Goal: Task Accomplishment & Management: Manage account settings

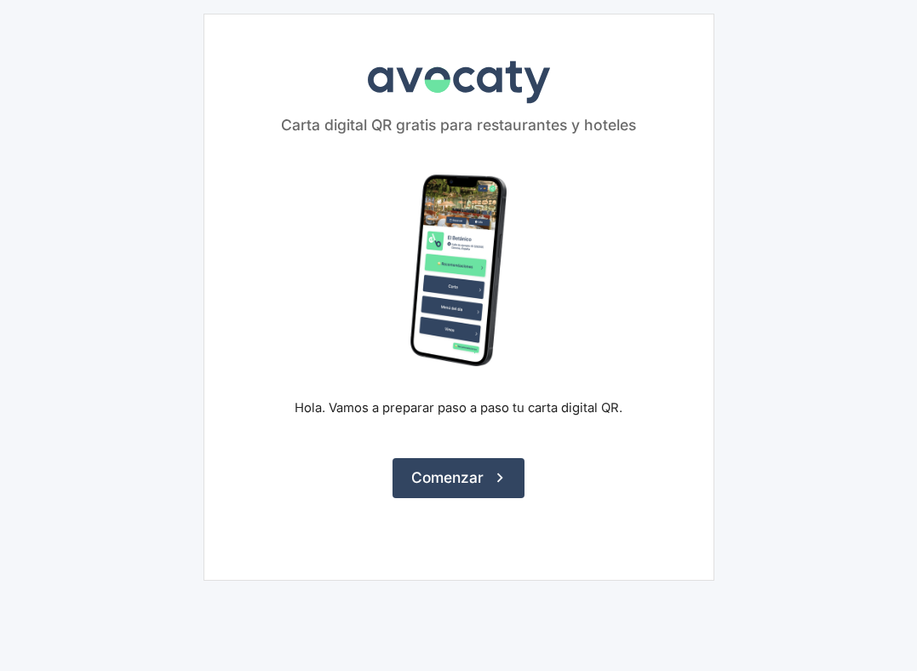
click at [440, 513] on div "Avocaty Carta digital QR gratis para restaurantes y hoteles Hola. Vamos a prepa…" at bounding box center [458, 297] width 511 height 567
click at [440, 482] on button "Comenzar" at bounding box center [459, 477] width 132 height 39
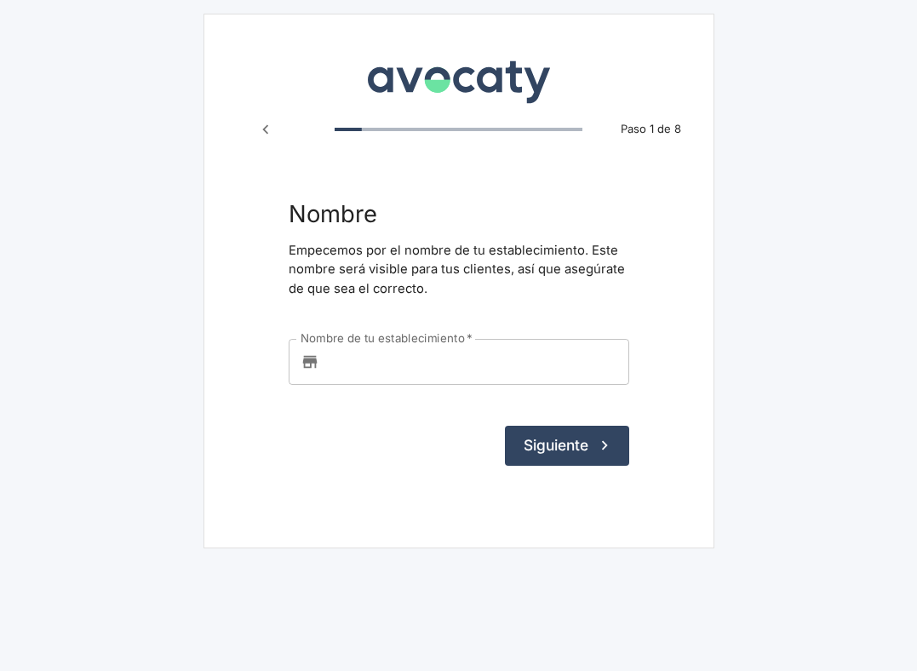
click at [474, 355] on input "Nombre de tu establecimiento   *" at bounding box center [477, 362] width 303 height 46
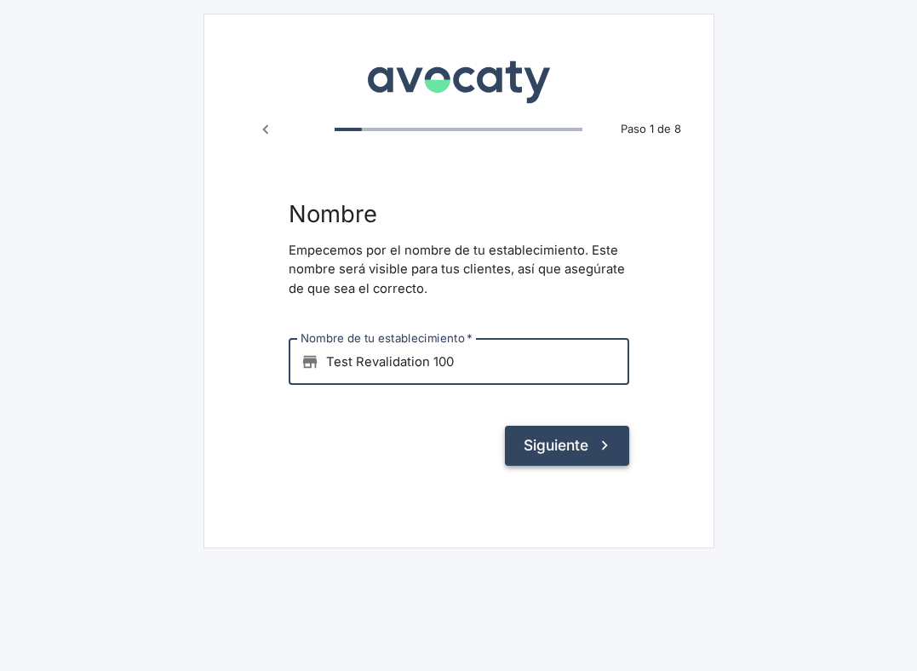
type input "Test Revalidation 100"
click at [559, 446] on button "Siguiente" at bounding box center [567, 445] width 124 height 39
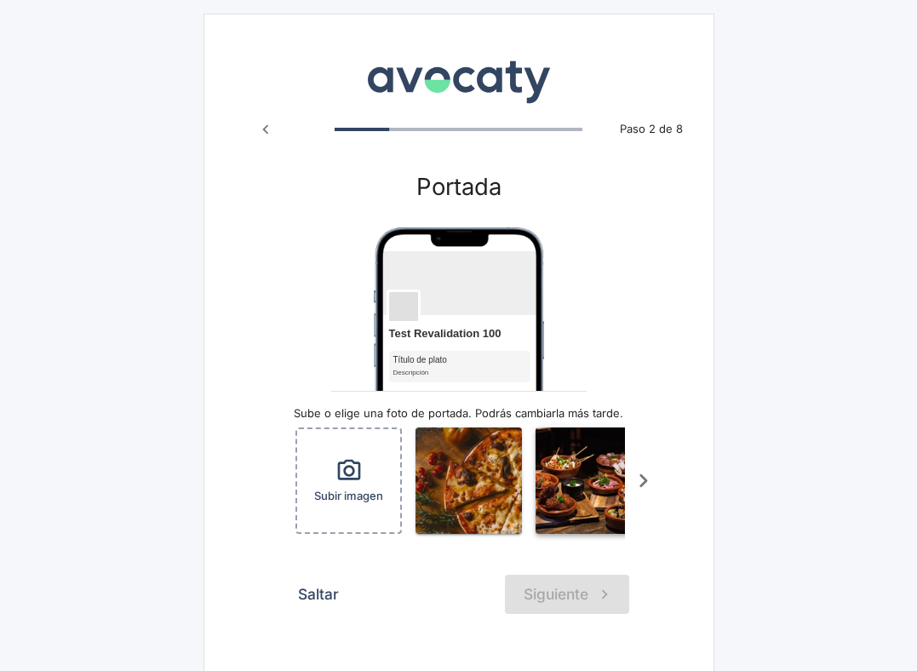
click at [559, 444] on img "button" at bounding box center [589, 480] width 106 height 106
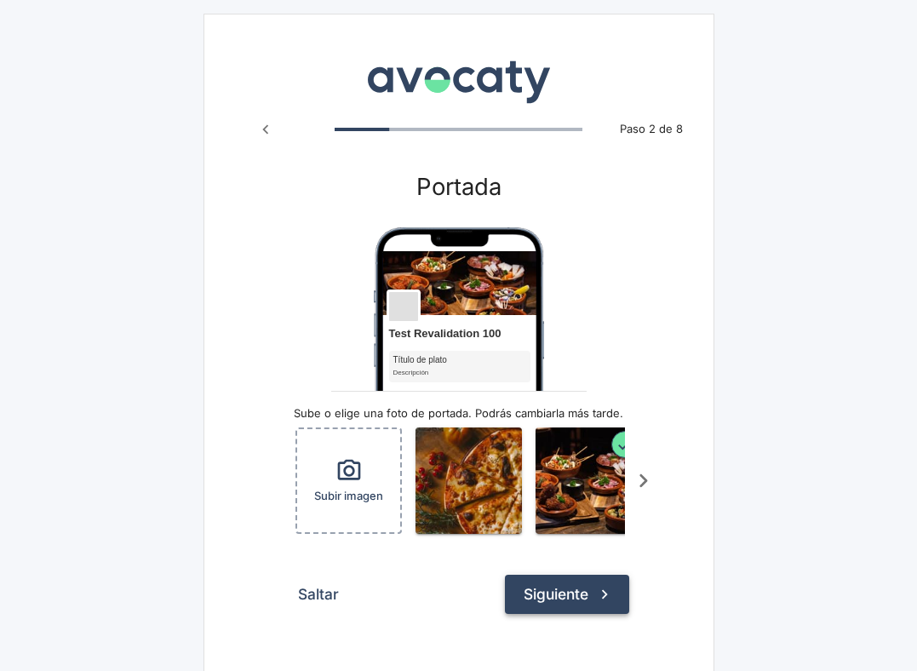
click at [582, 603] on button "Siguiente" at bounding box center [567, 594] width 124 height 39
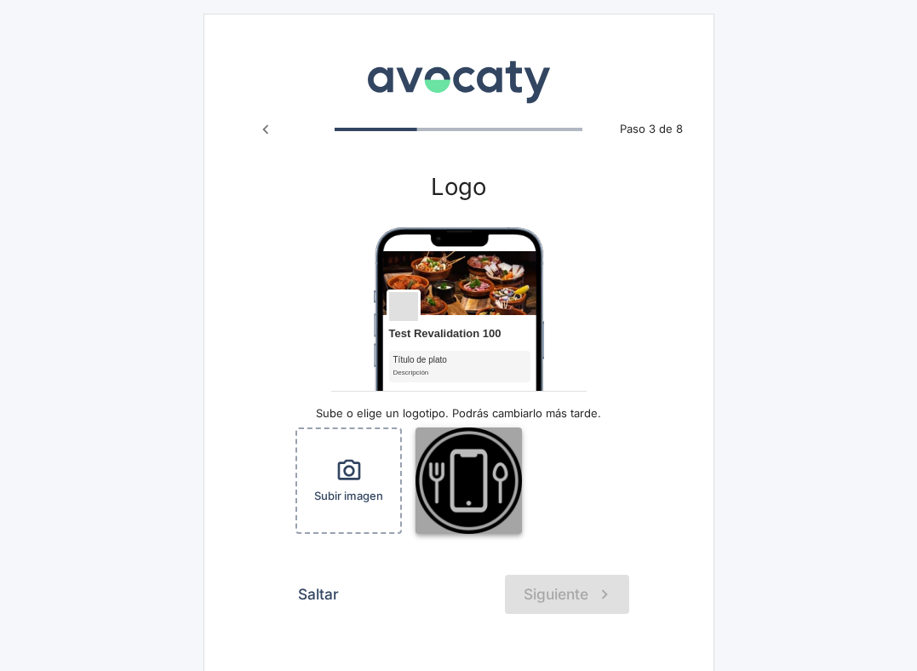
click at [457, 503] on img "button" at bounding box center [469, 480] width 106 height 106
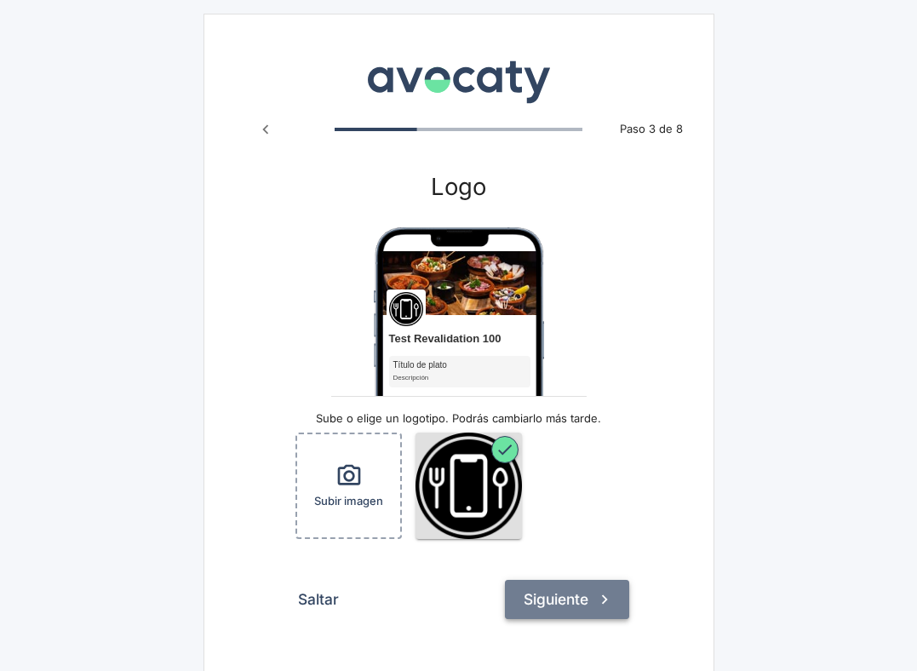
click at [539, 594] on button "Siguiente" at bounding box center [567, 599] width 124 height 39
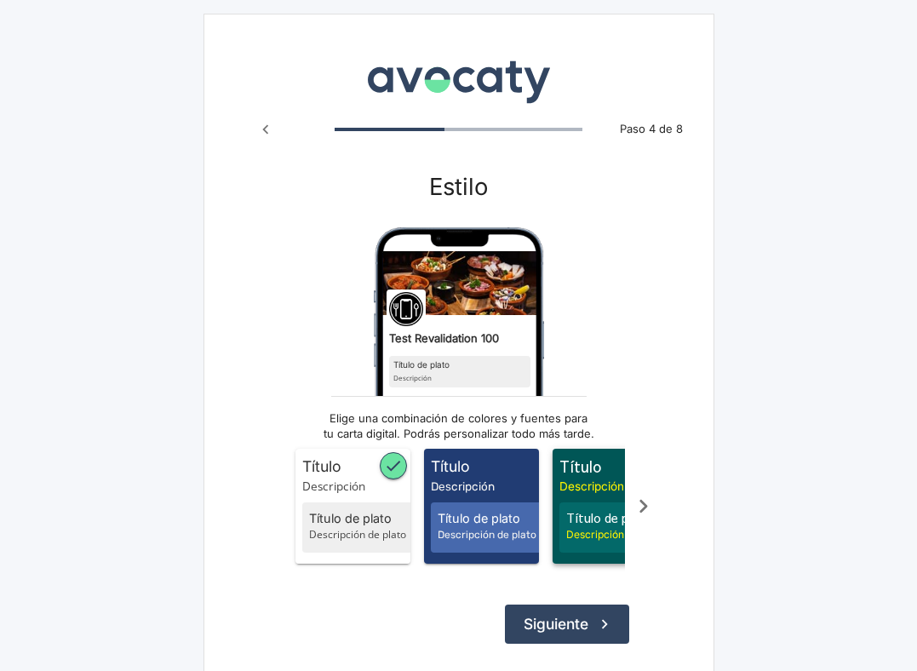
click at [570, 525] on span "Título de plato" at bounding box center [619, 518] width 106 height 19
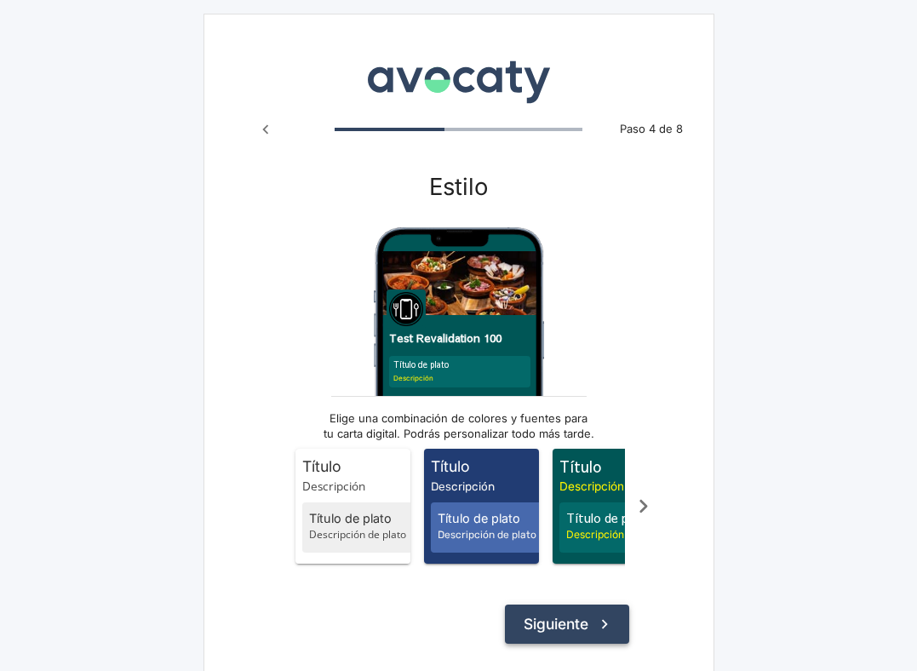
click at [570, 619] on button "Siguiente" at bounding box center [567, 624] width 124 height 39
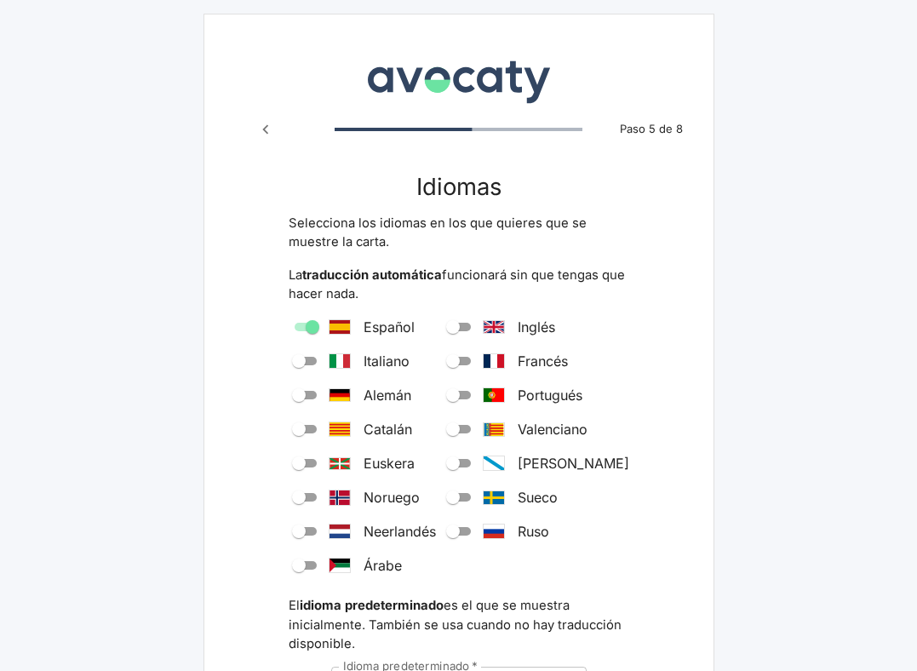
scroll to position [207, 0]
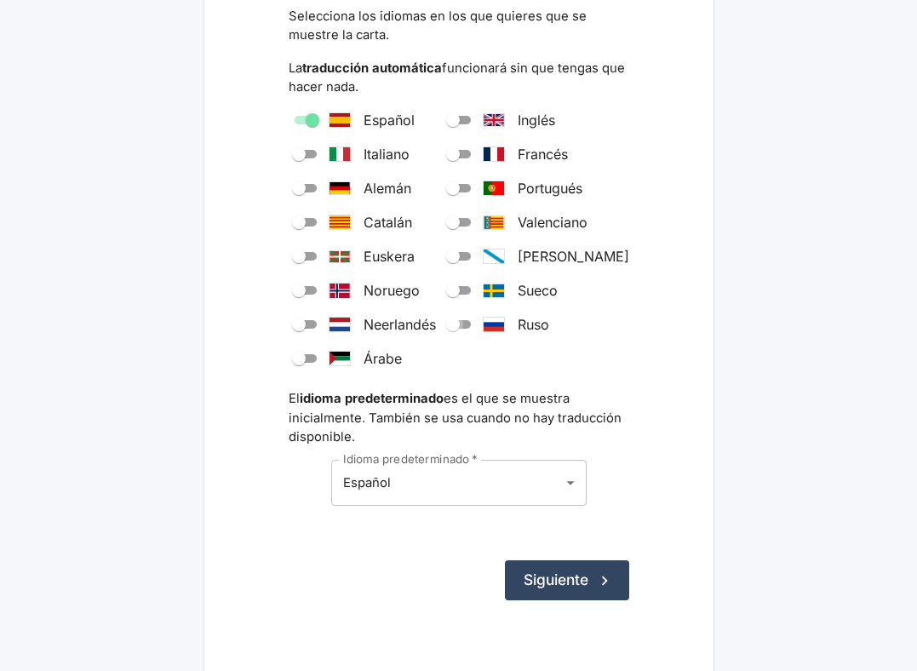
click at [484, 329] on input "Ruso" at bounding box center [452, 324] width 61 height 20
checkbox input "true"
click at [556, 602] on div "Avocaty Paso 5 de 8 Idiomas Selecciona los idiomas en los que quieres que se mu…" at bounding box center [458, 245] width 511 height 876
click at [556, 593] on button "Siguiente" at bounding box center [567, 579] width 124 height 39
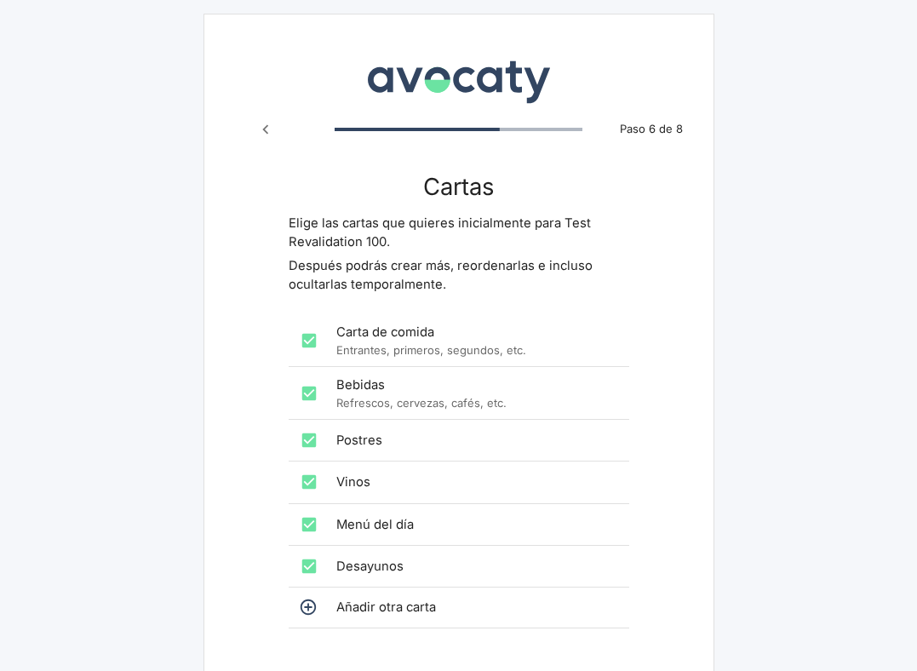
scroll to position [140, 0]
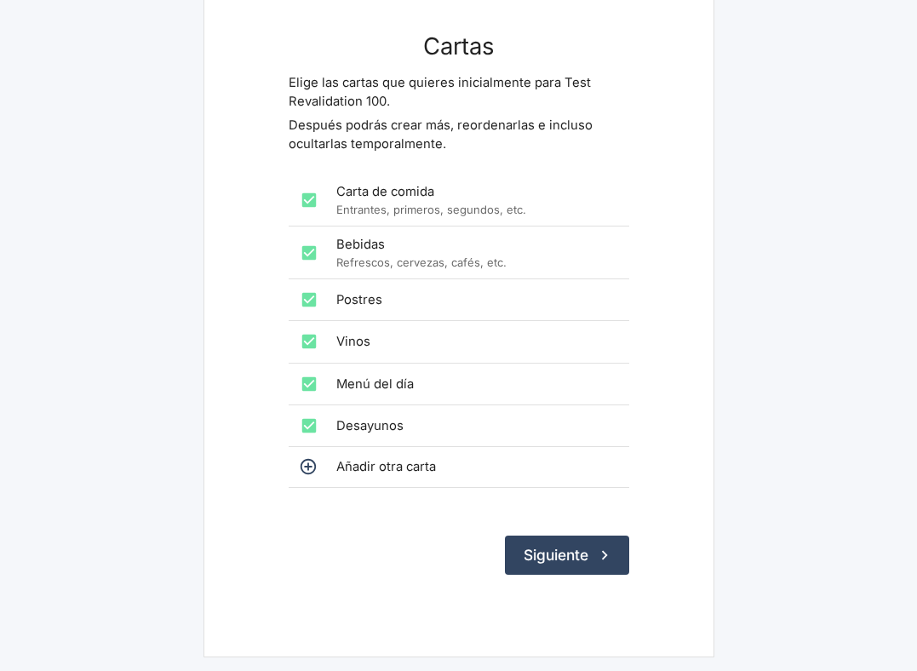
click at [561, 528] on form "Cartas Elige las cartas que quieres inicialmente para Test Revalidation 100. De…" at bounding box center [459, 303] width 341 height 542
click at [561, 554] on button "Siguiente" at bounding box center [567, 555] width 124 height 39
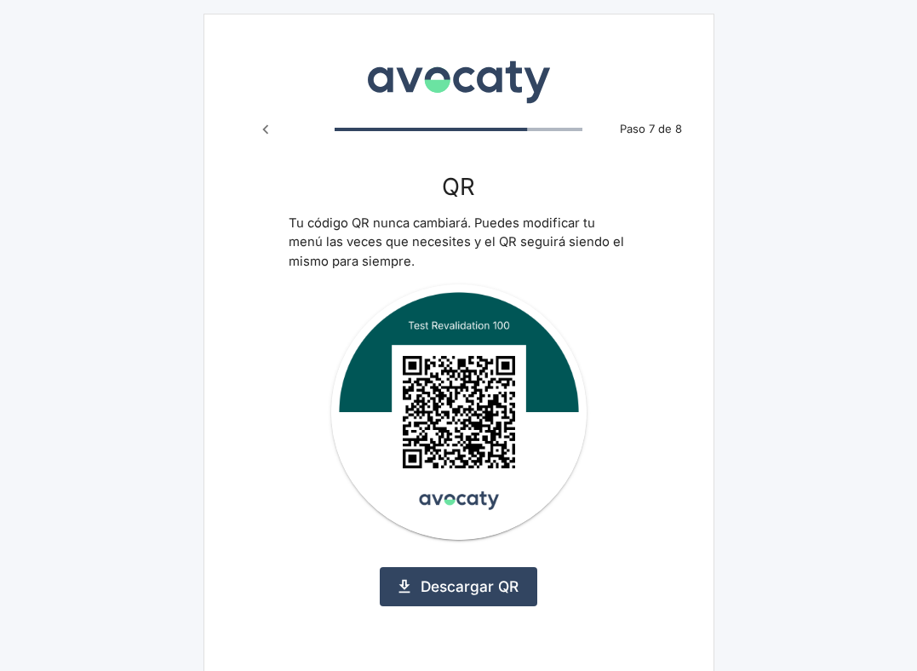
scroll to position [146, 0]
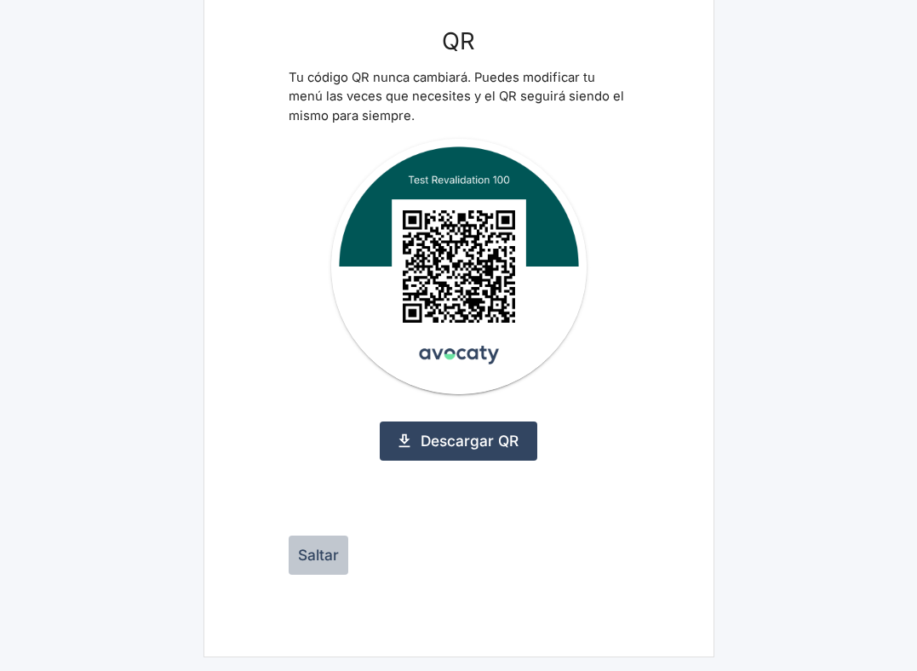
click at [338, 554] on button "Saltar" at bounding box center [319, 555] width 60 height 39
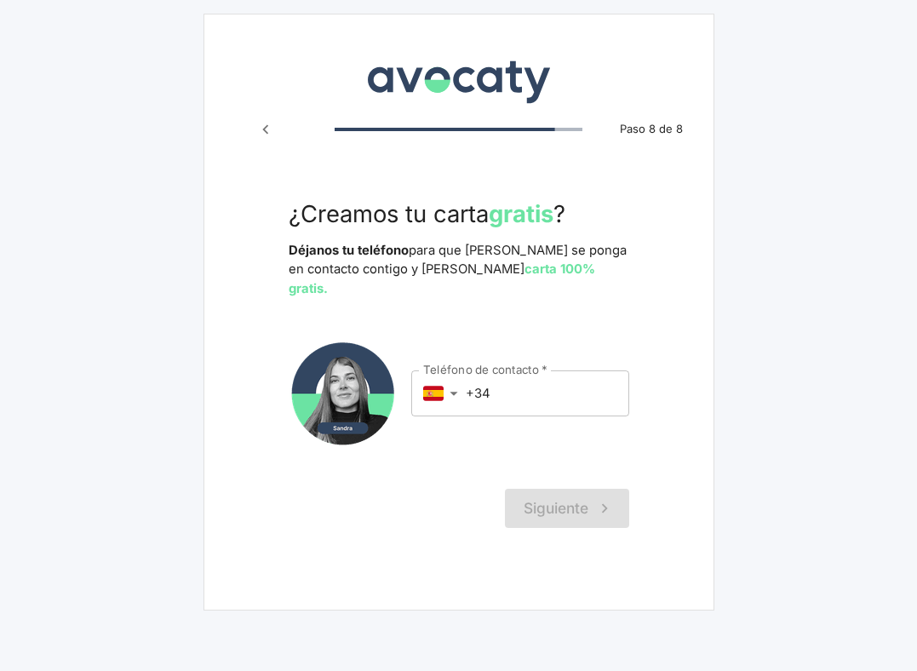
click at [556, 370] on input "+34" at bounding box center [547, 393] width 163 height 46
type input "us"
type input "+1 (233) 4"
type input "es"
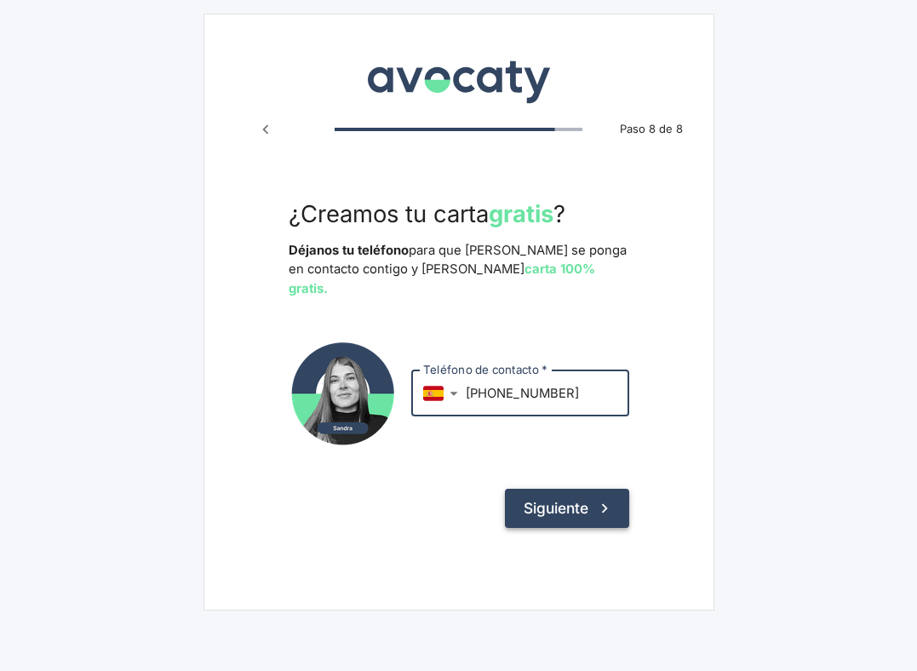
type input "[PHONE_NUMBER]"
click at [556, 489] on button "Siguiente" at bounding box center [567, 508] width 124 height 39
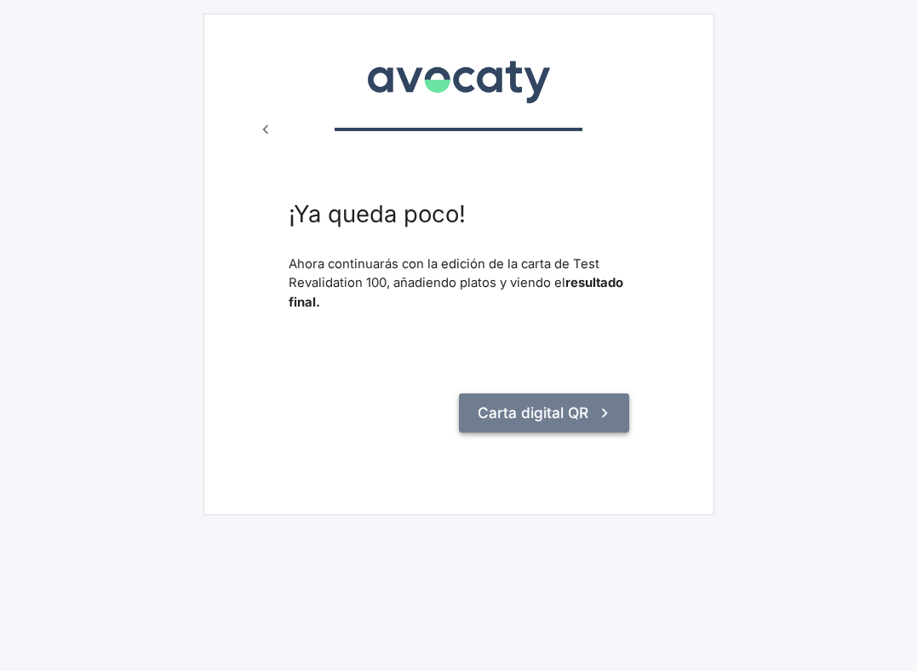
click at [536, 428] on button "Carta digital QR" at bounding box center [544, 412] width 170 height 39
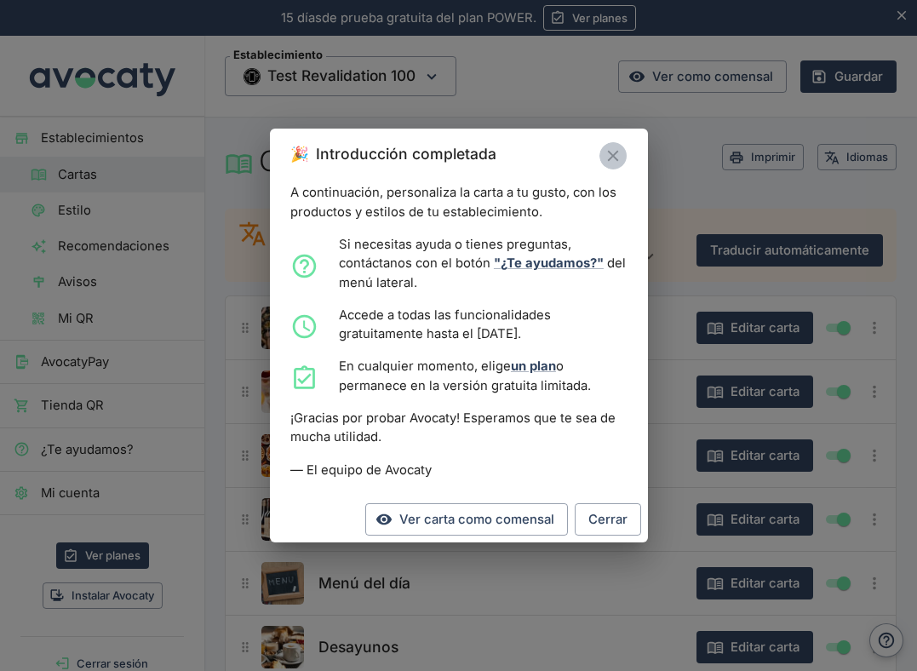
click at [617, 147] on icon "Cerrar" at bounding box center [613, 155] width 19 height 19
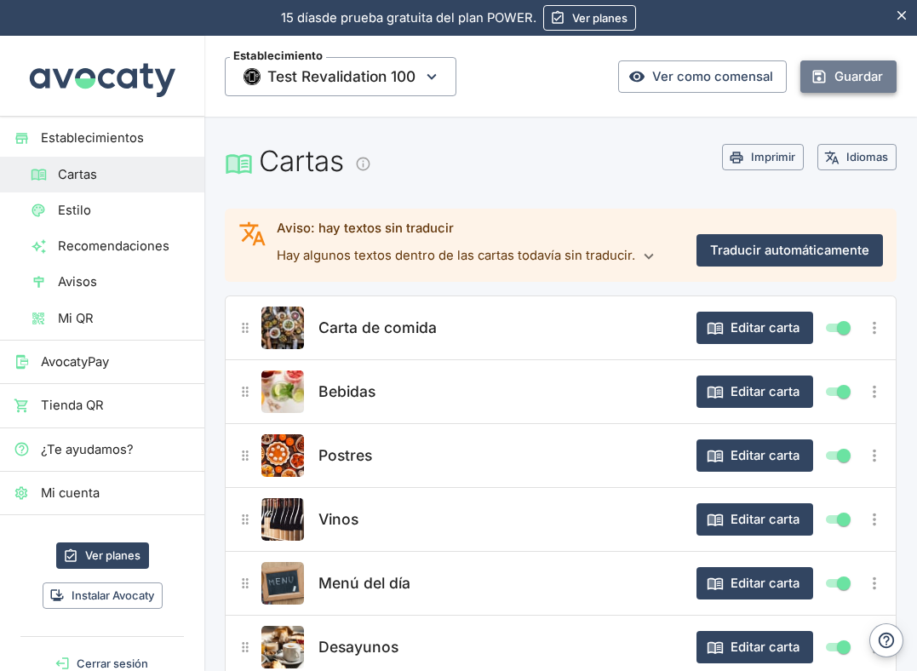
click at [823, 70] on icon "button" at bounding box center [819, 76] width 17 height 17
click at [712, 60] on link "Ver como comensal" at bounding box center [702, 76] width 169 height 32
click at [171, 148] on link "Establecimientos" at bounding box center [102, 138] width 204 height 36
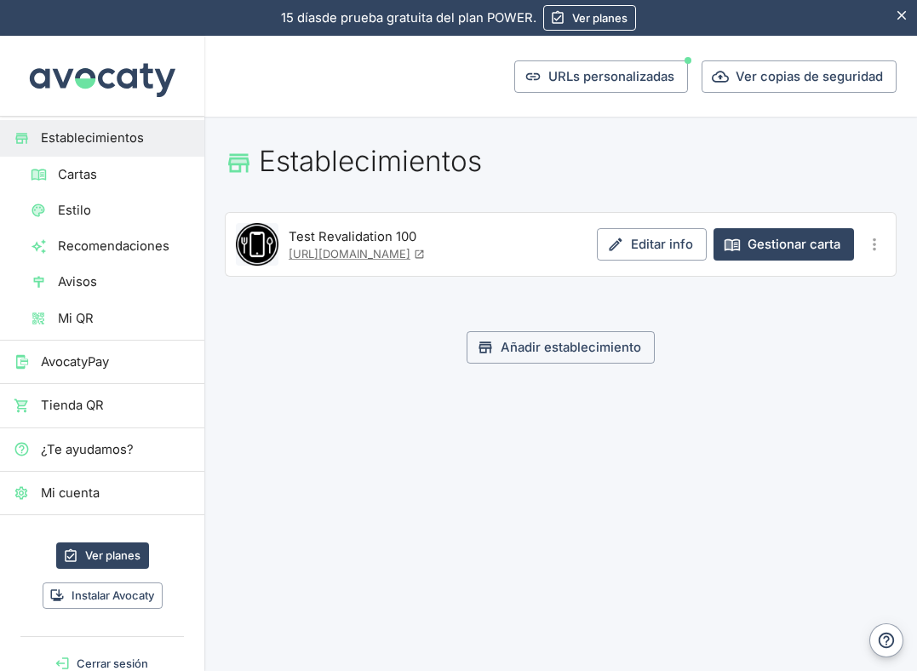
click at [194, 480] on link "Mi cuenta" at bounding box center [102, 493] width 204 height 36
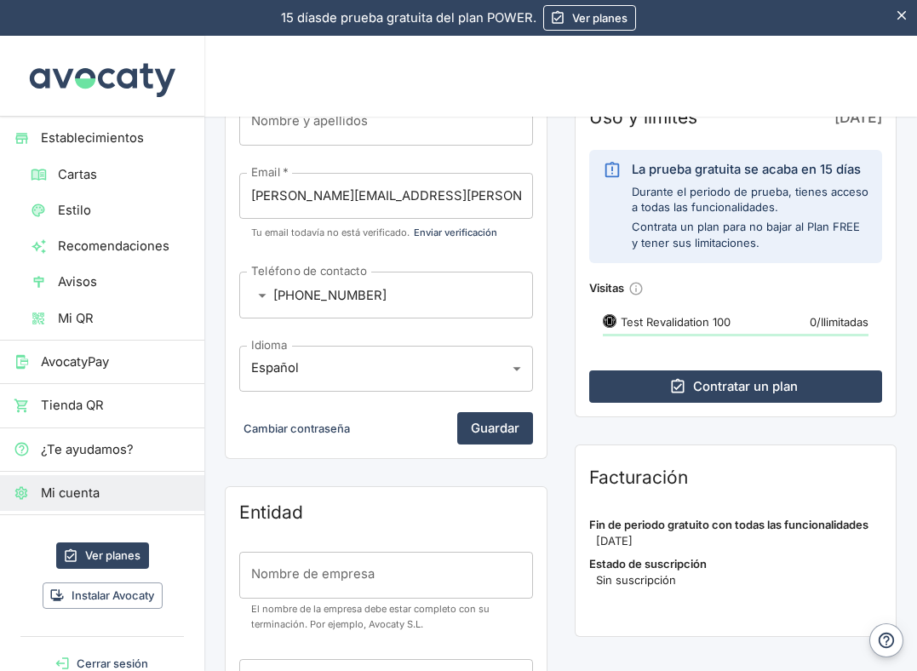
scroll to position [238, 0]
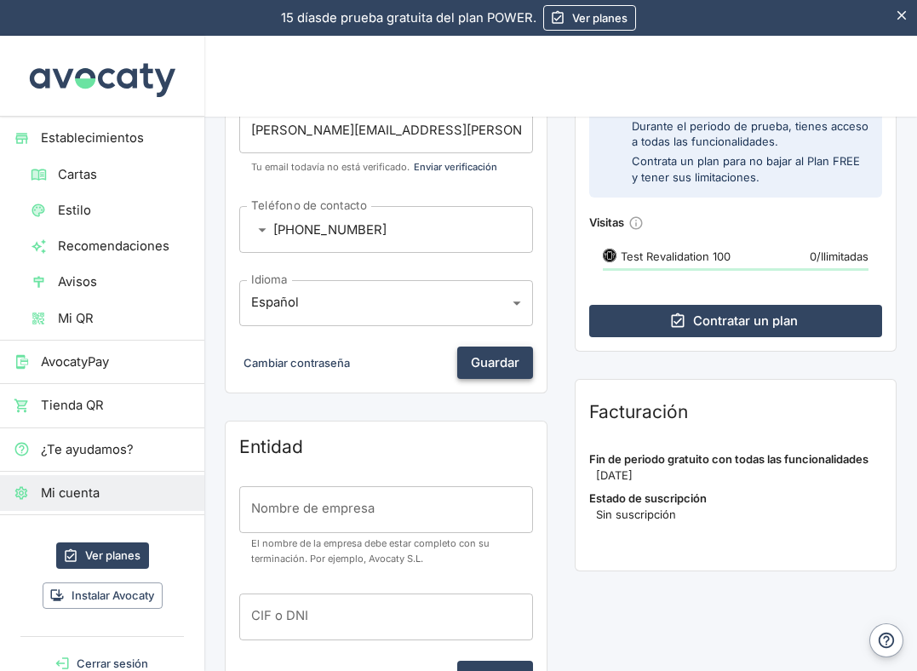
click at [508, 364] on button "Guardar" at bounding box center [495, 363] width 76 height 32
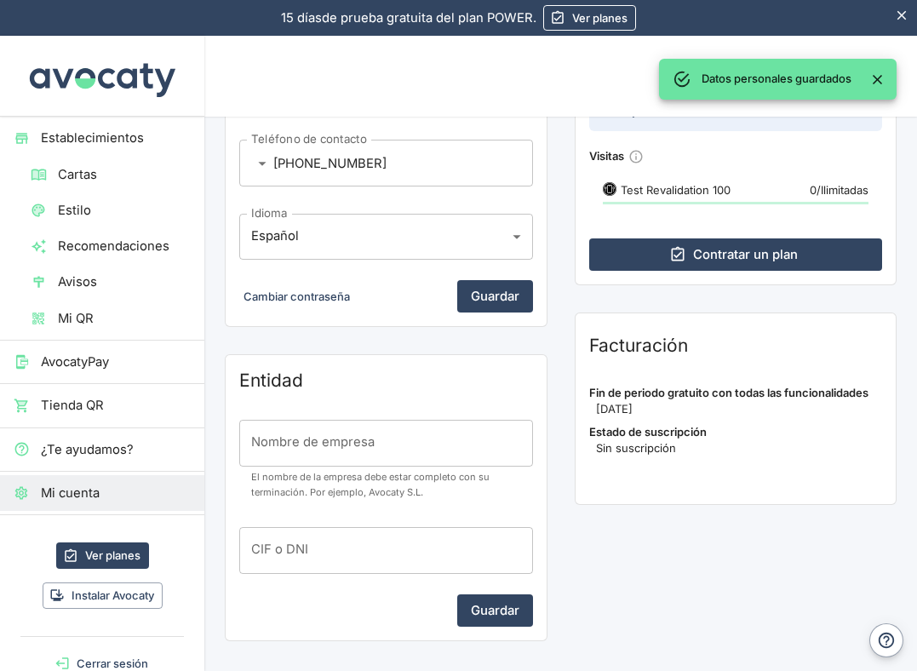
scroll to position [0, 0]
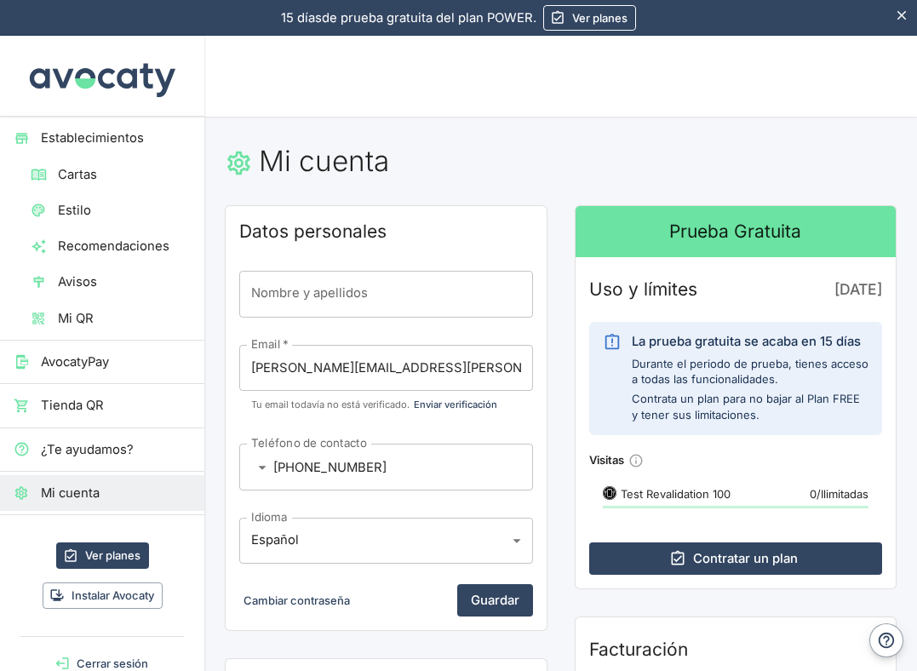
click at [119, 160] on link "Cartas" at bounding box center [102, 175] width 204 height 36
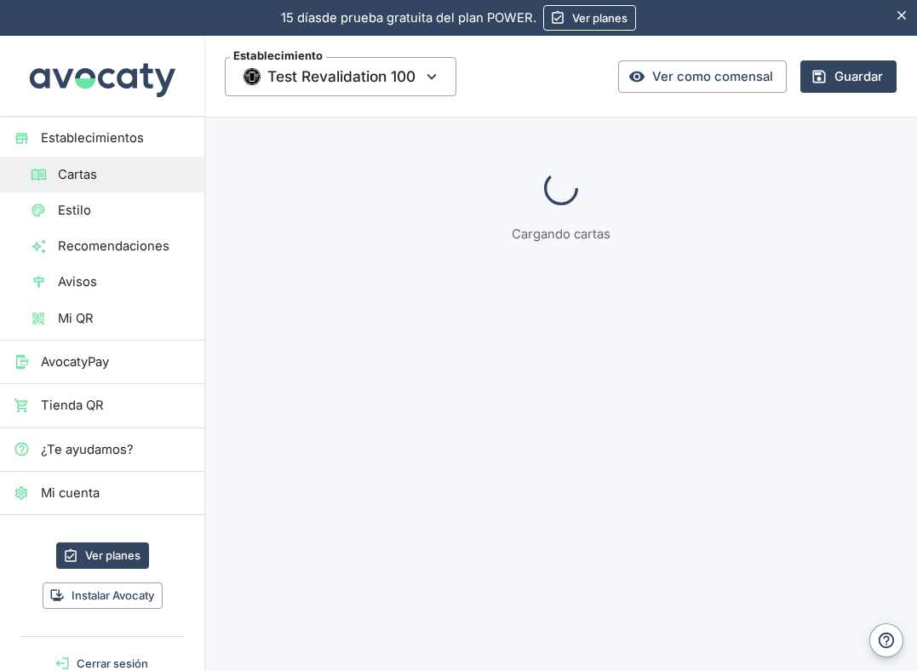
click at [116, 140] on span "Establecimientos" at bounding box center [116, 138] width 150 height 19
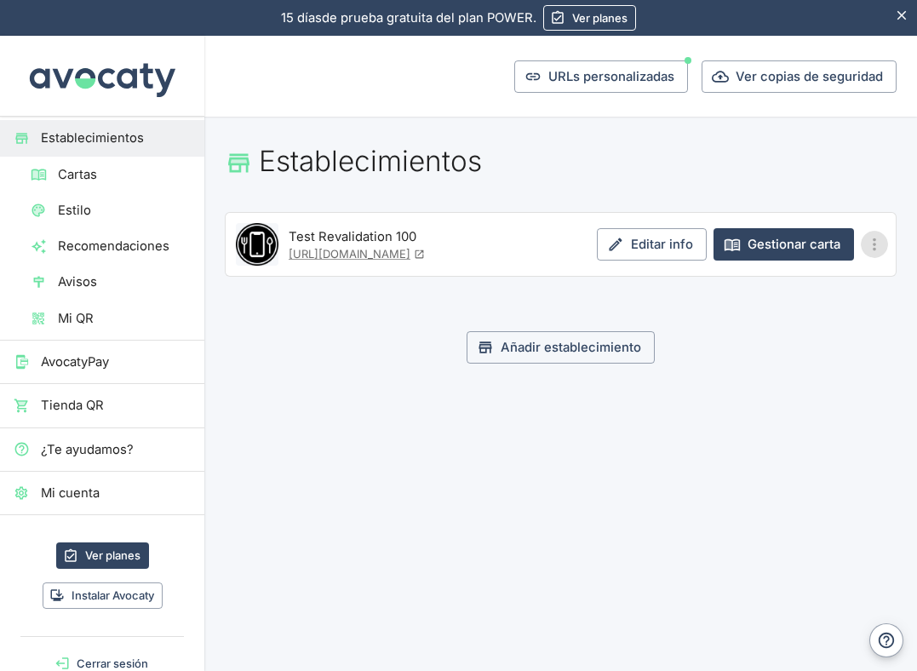
click at [874, 249] on icon "Más opciones" at bounding box center [874, 244] width 3 height 13
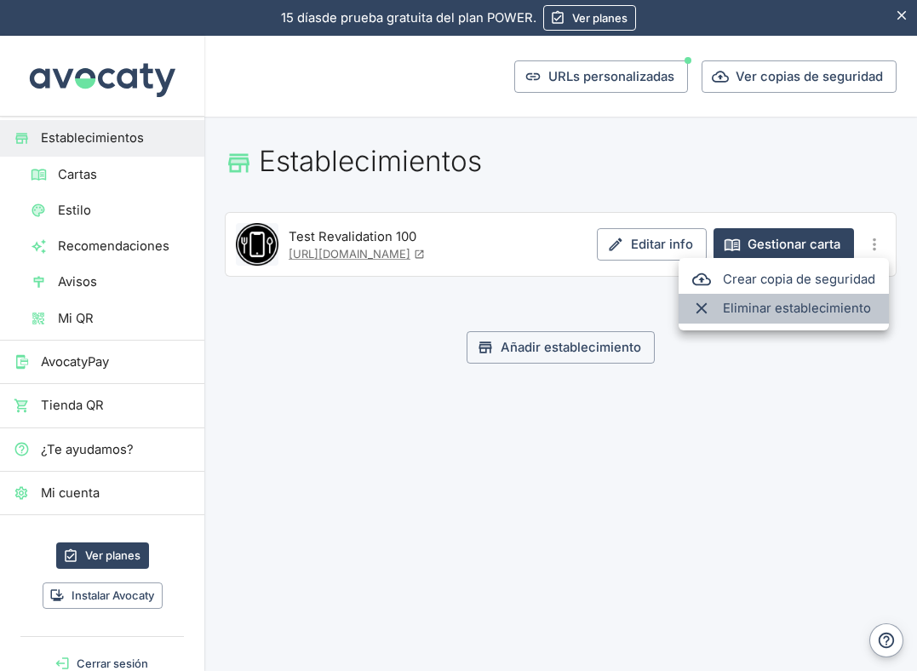
click at [824, 311] on span "Eliminar establecimiento" at bounding box center [799, 308] width 152 height 19
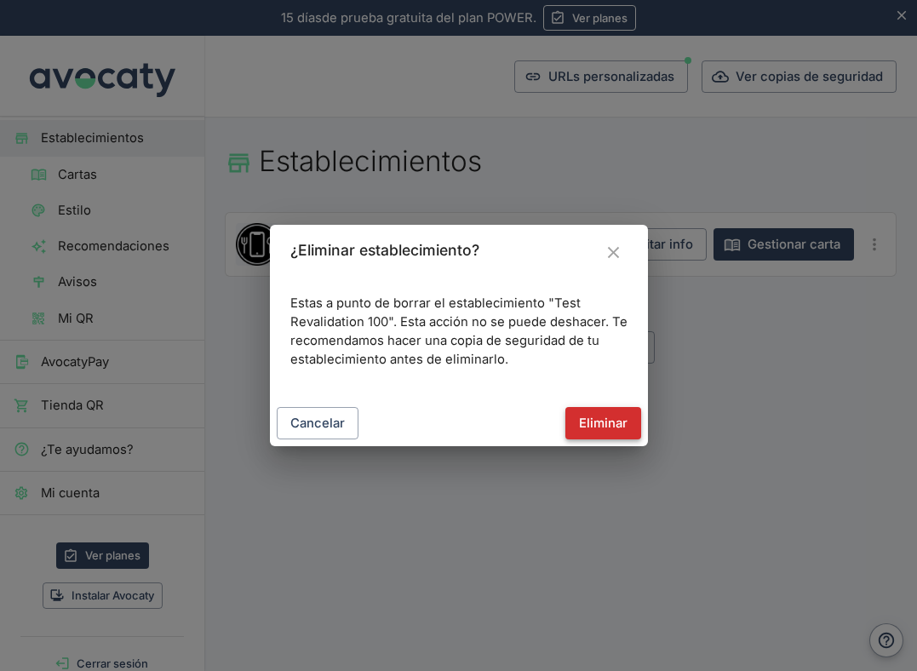
click at [589, 428] on button "Eliminar" at bounding box center [603, 423] width 76 height 32
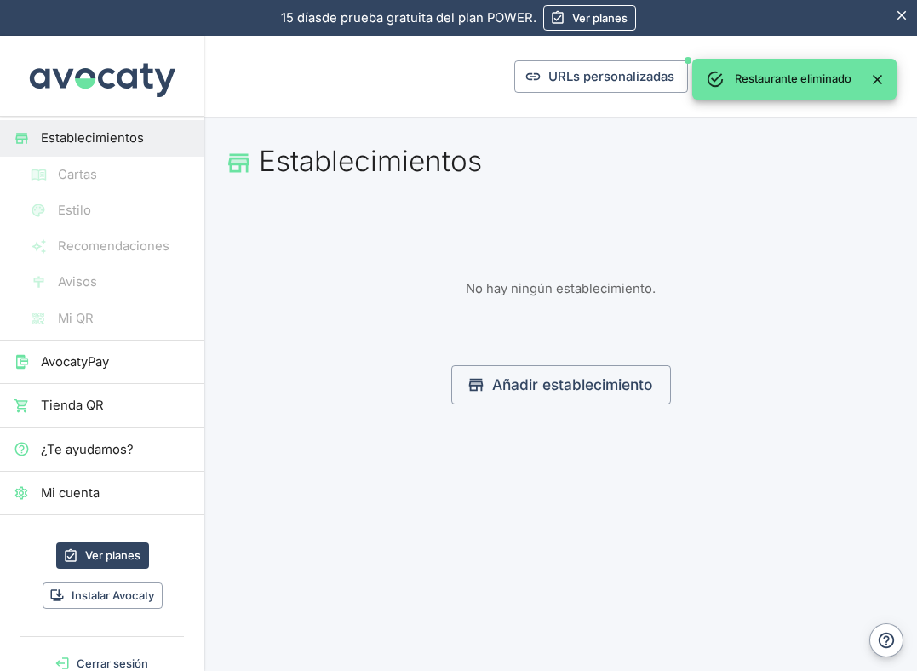
scroll to position [32, 0]
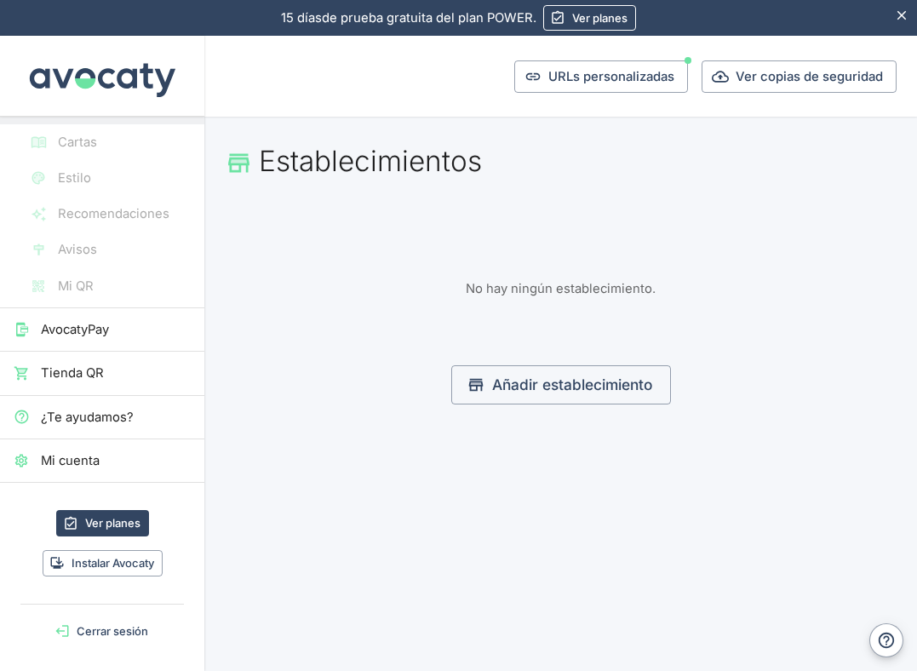
click at [109, 471] on link "Mi cuenta" at bounding box center [102, 461] width 204 height 36
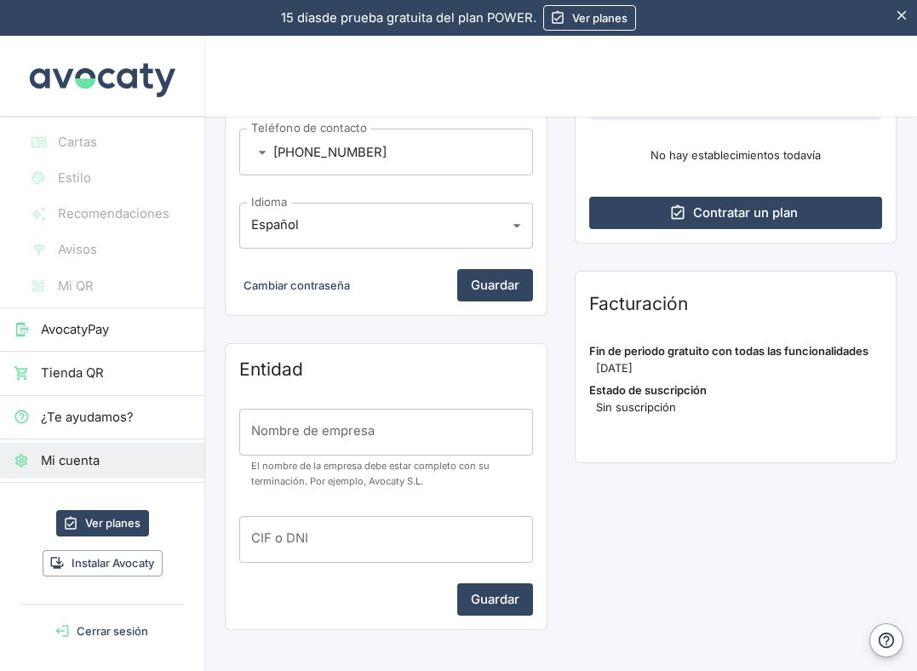
scroll to position [443, 0]
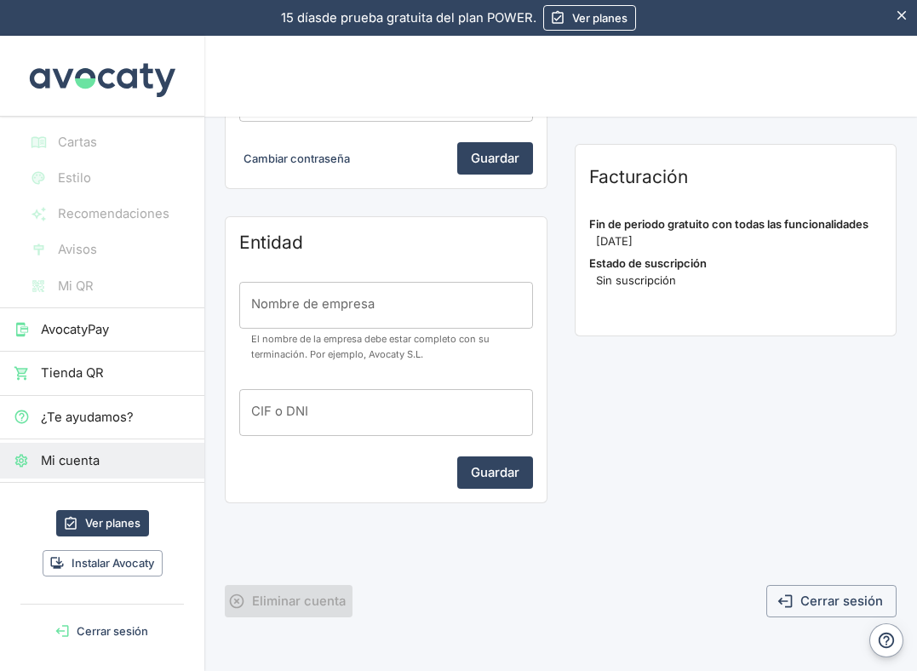
click at [299, 597] on button "Eliminar cuenta" at bounding box center [289, 601] width 128 height 32
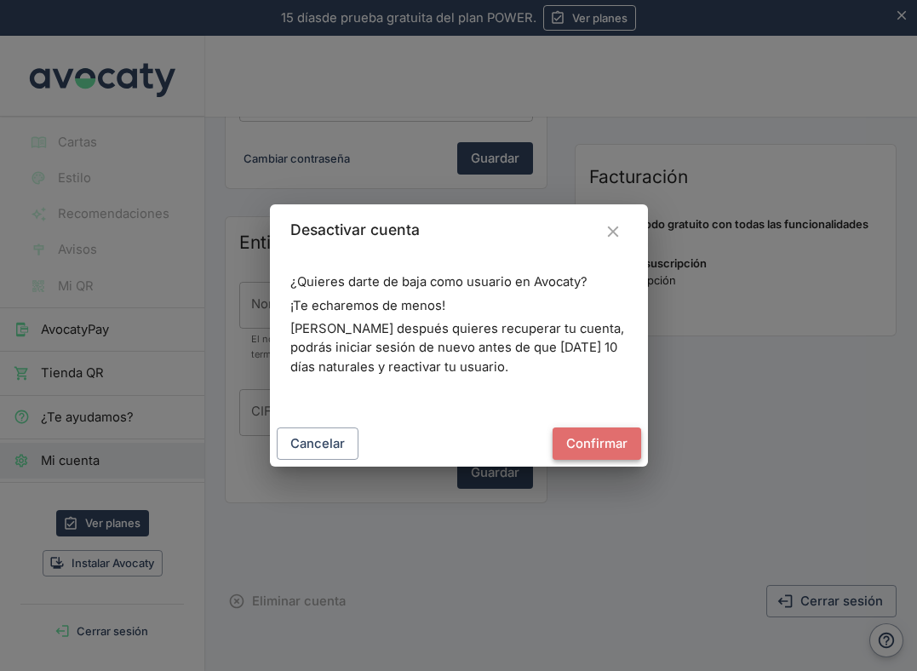
click at [605, 444] on button "Confirmar" at bounding box center [597, 443] width 89 height 32
